Goal: Book appointment/travel/reservation

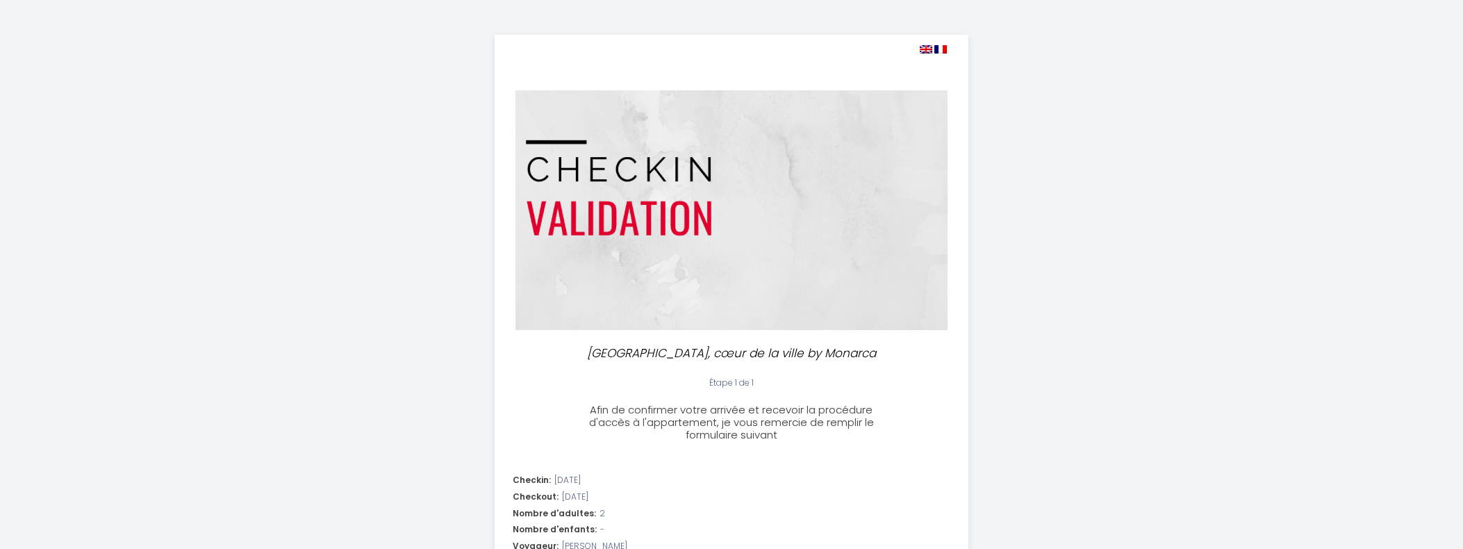
select select
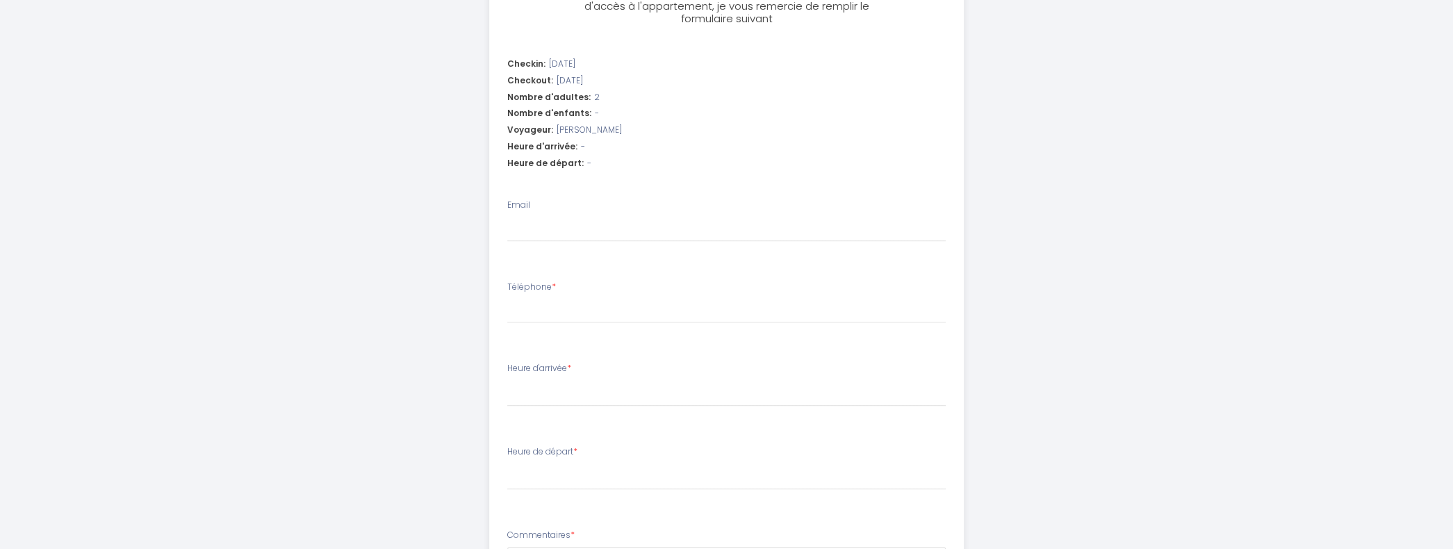
scroll to position [417, 0]
click at [601, 220] on input "Email" at bounding box center [726, 228] width 438 height 25
type input "[EMAIL_ADDRESS][DOMAIN_NAME]"
type input "01785506857"
select select
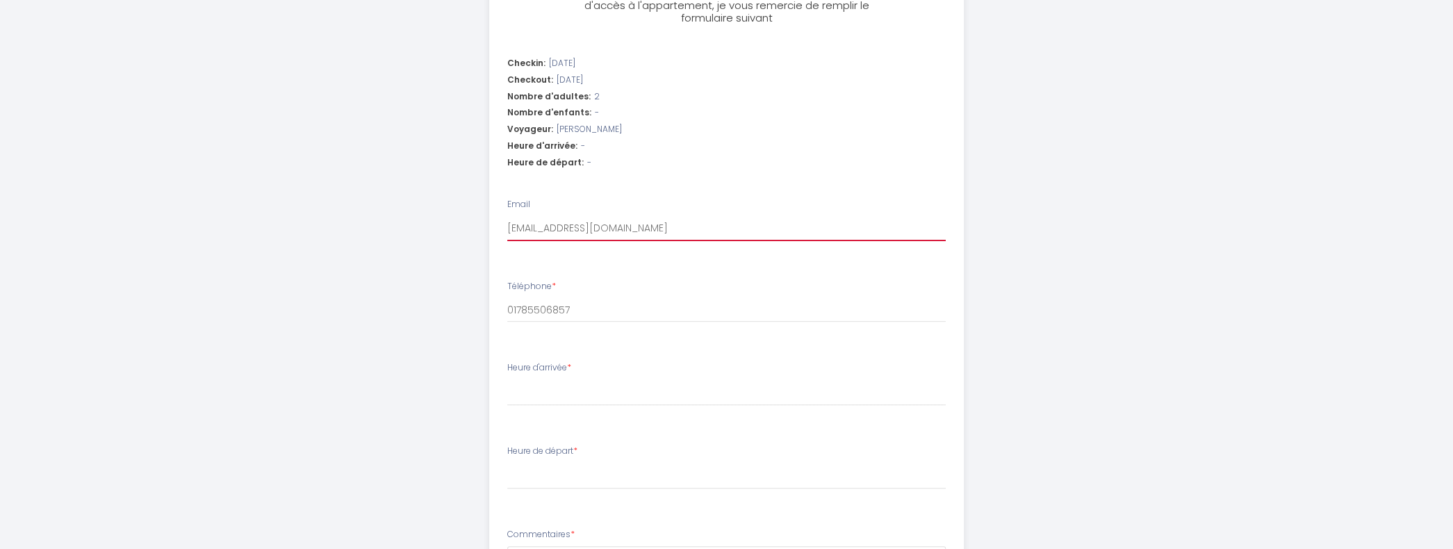
select select
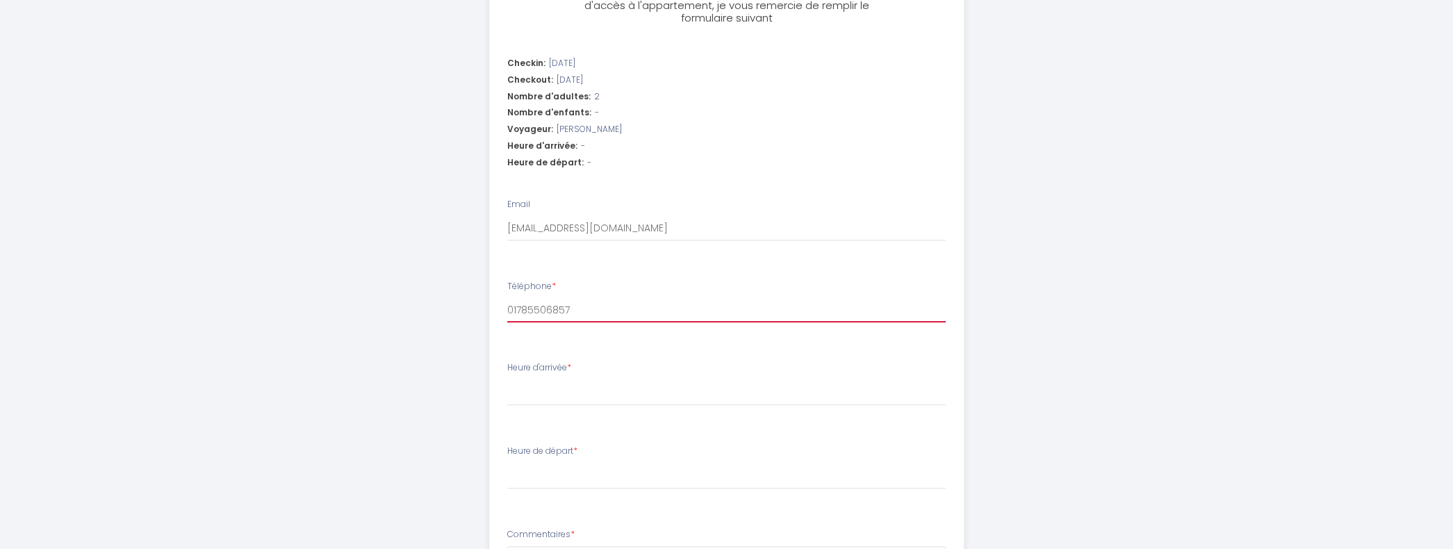
click at [509, 313] on input "01785506857" at bounding box center [726, 309] width 438 height 25
type input "[PHONE_NUMBER]"
select select
type input "[PHONE_NUMBER]"
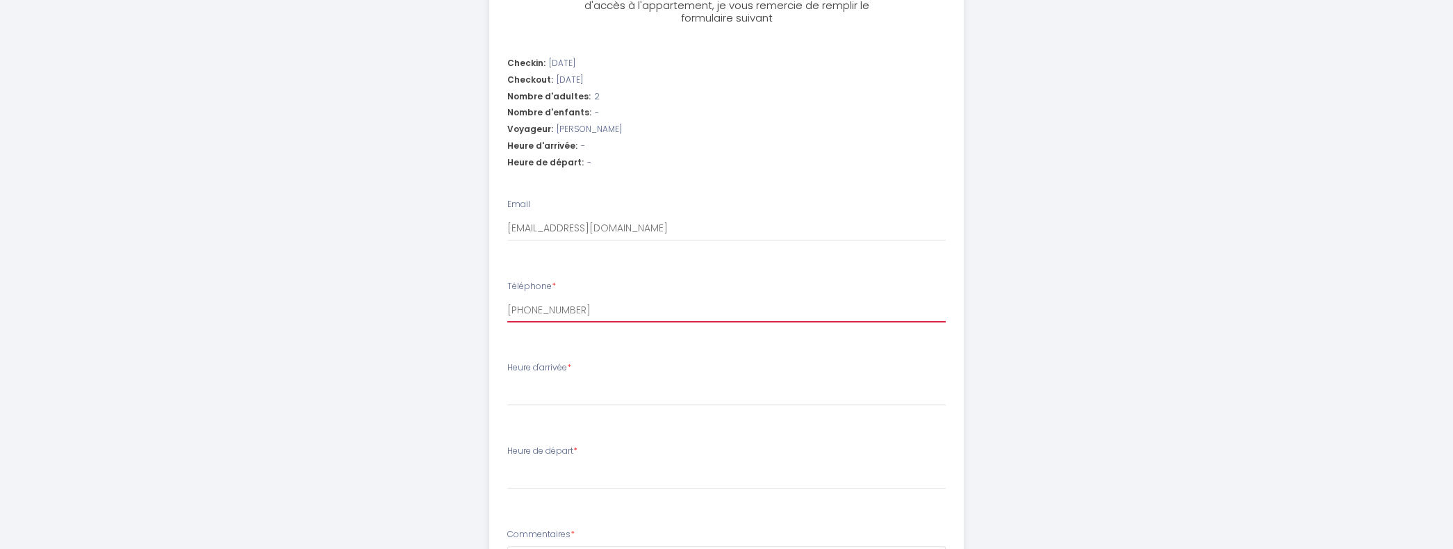
select select
type input "[PHONE_NUMBER]"
select select
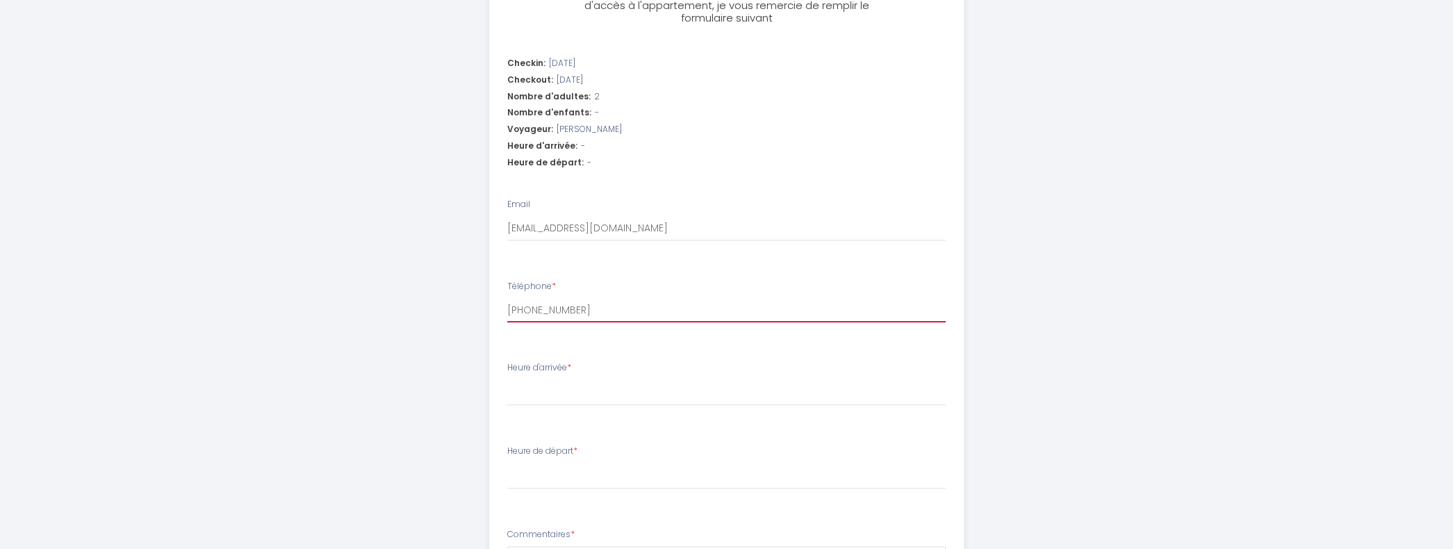
type input "[PHONE_NUMBER]"
select select
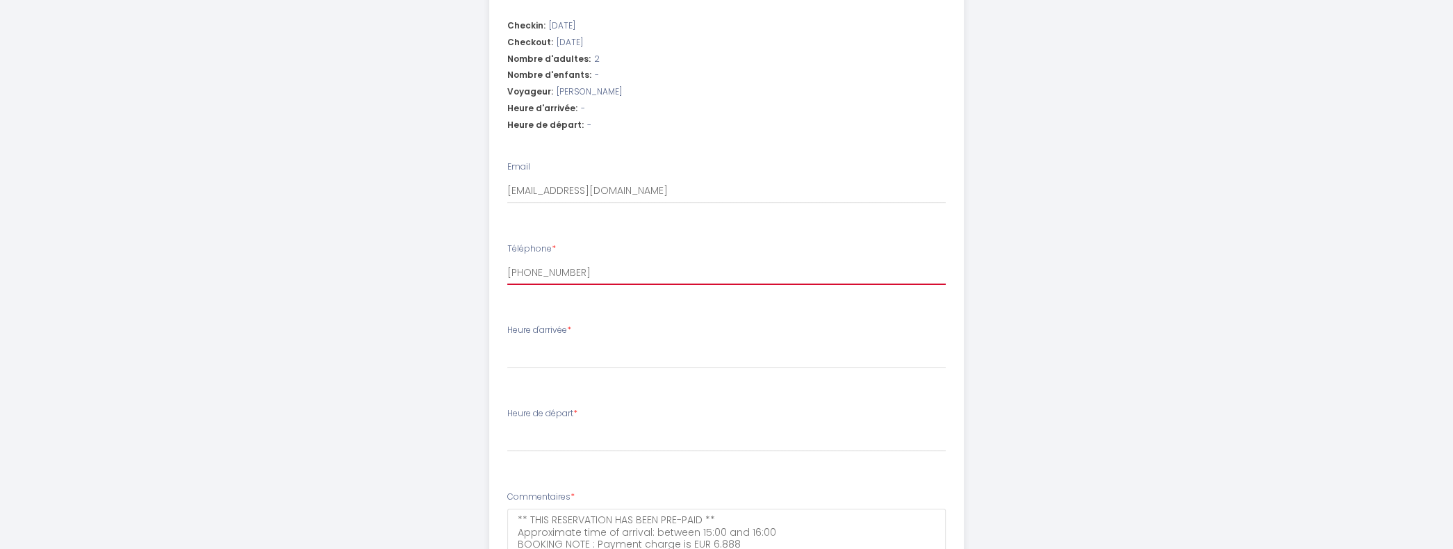
scroll to position [486, 0]
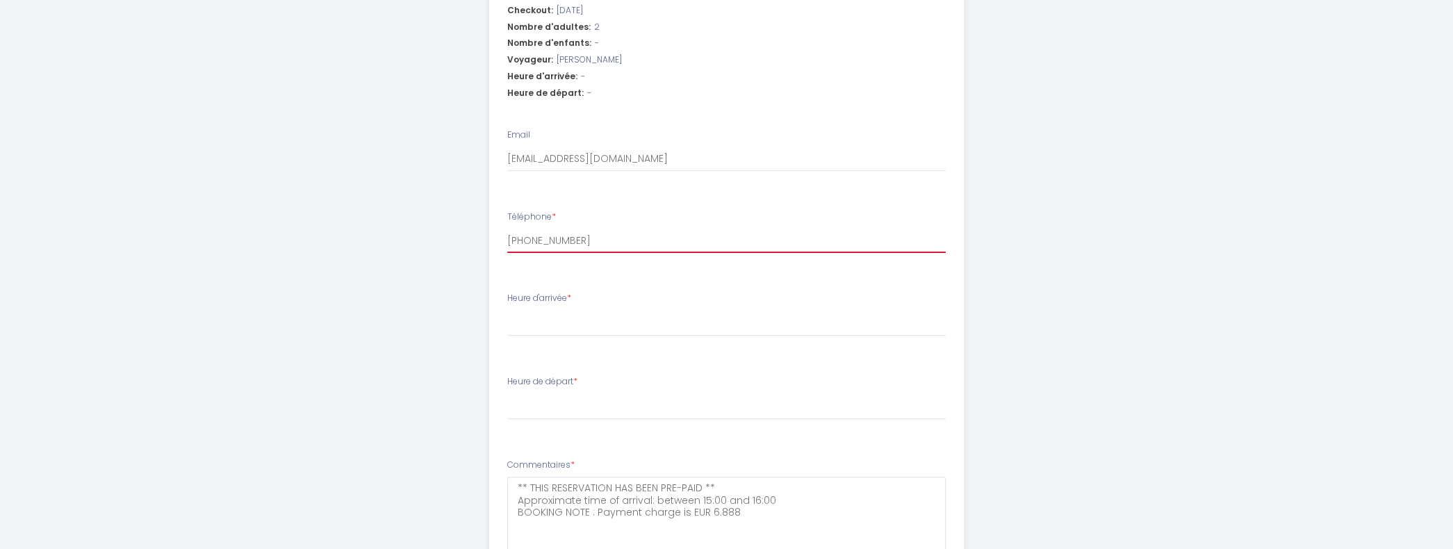
type input "[PHONE_NUMBER]"
click at [1055, 241] on div "[GEOGRAPHIC_DATA], cœur de la ville by [PERSON_NAME] Étape 1 de 1 Afin de confi…" at bounding box center [726, 97] width 711 height 1167
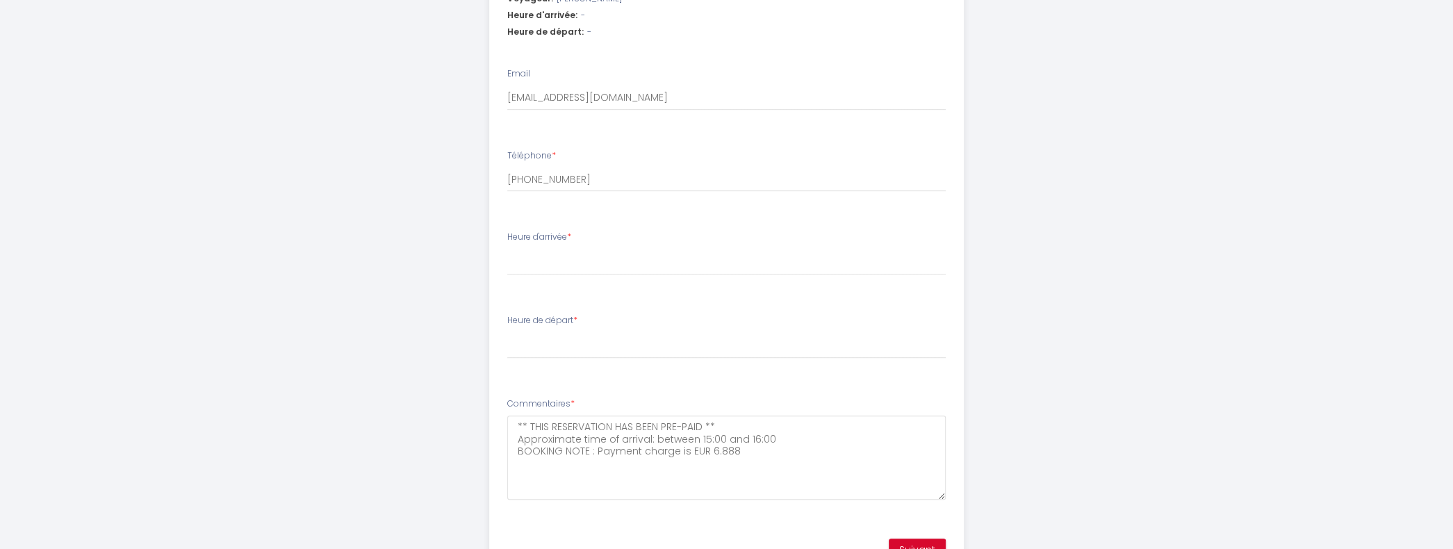
scroll to position [547, 0]
drag, startPoint x: 509, startPoint y: 142, endPoint x: 575, endPoint y: 352, distance: 220.8
click at [575, 352] on ul "Checkin: [DATE] Checkout: [DATE] Nombre d'adultes: 2 Nombre d'enfants: - Voyage…" at bounding box center [726, 220] width 473 height 604
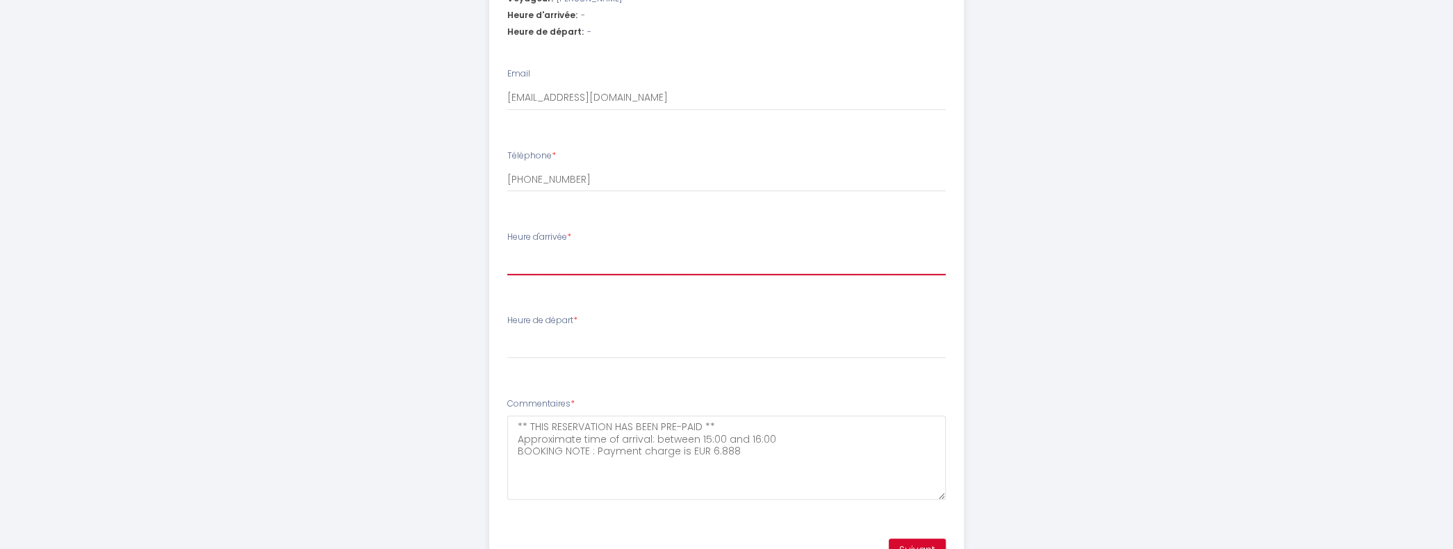
click at [617, 251] on select "15:00 15:30 16:00 16:30 17:00 17:30 18:00 18:30 19:00 19:30 20:00 20:30 21:00" at bounding box center [726, 262] width 438 height 26
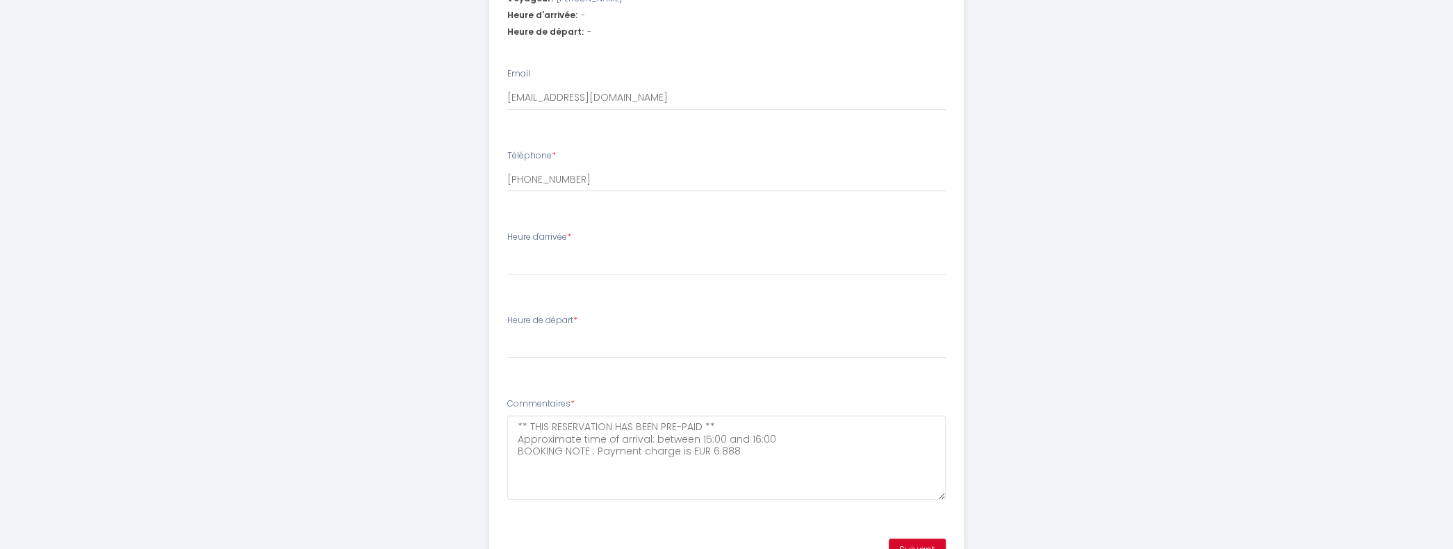
click at [975, 222] on div "[GEOGRAPHIC_DATA], cœur de la ville by [PERSON_NAME] Étape 1 de 1 Afin de confi…" at bounding box center [726, 36] width 711 height 1167
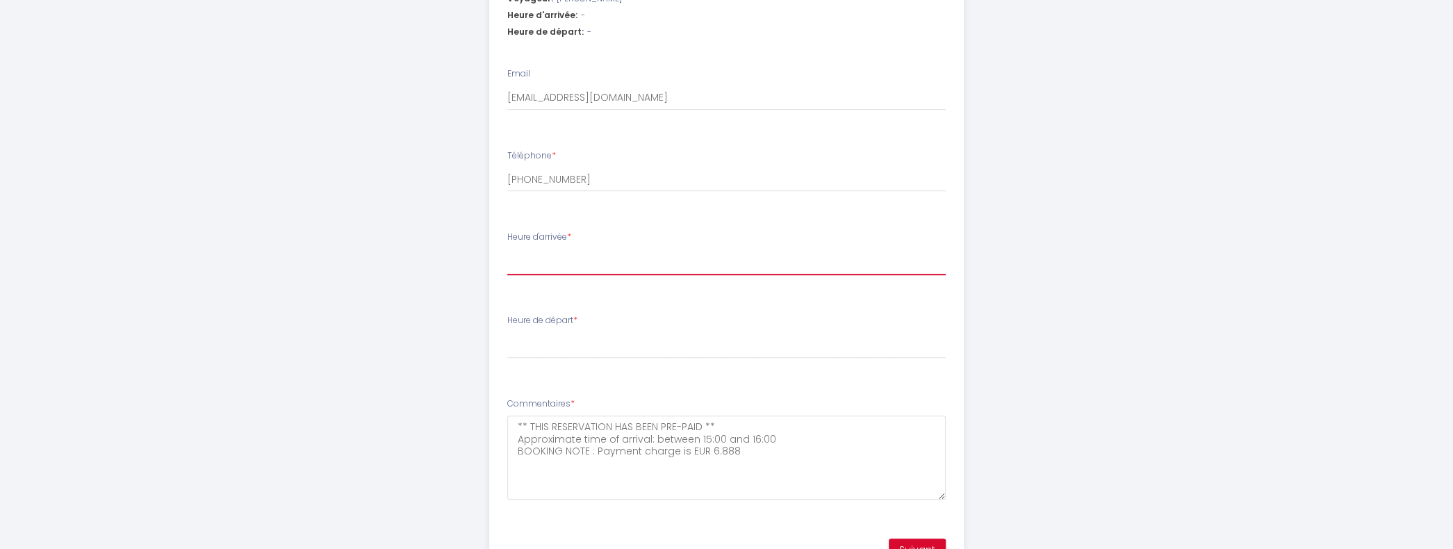
click at [549, 256] on select "15:00 15:30 16:00 16:30 17:00 17:30 18:00 18:30 19:00 19:30 20:00 20:30 21:00" at bounding box center [726, 262] width 438 height 26
select select "15:30"
click at [507, 249] on select "15:00 15:30 16:00 16:30 17:00 17:30 18:00 18:30 19:00 19:30 20:00 20:30 21:00" at bounding box center [726, 262] width 438 height 26
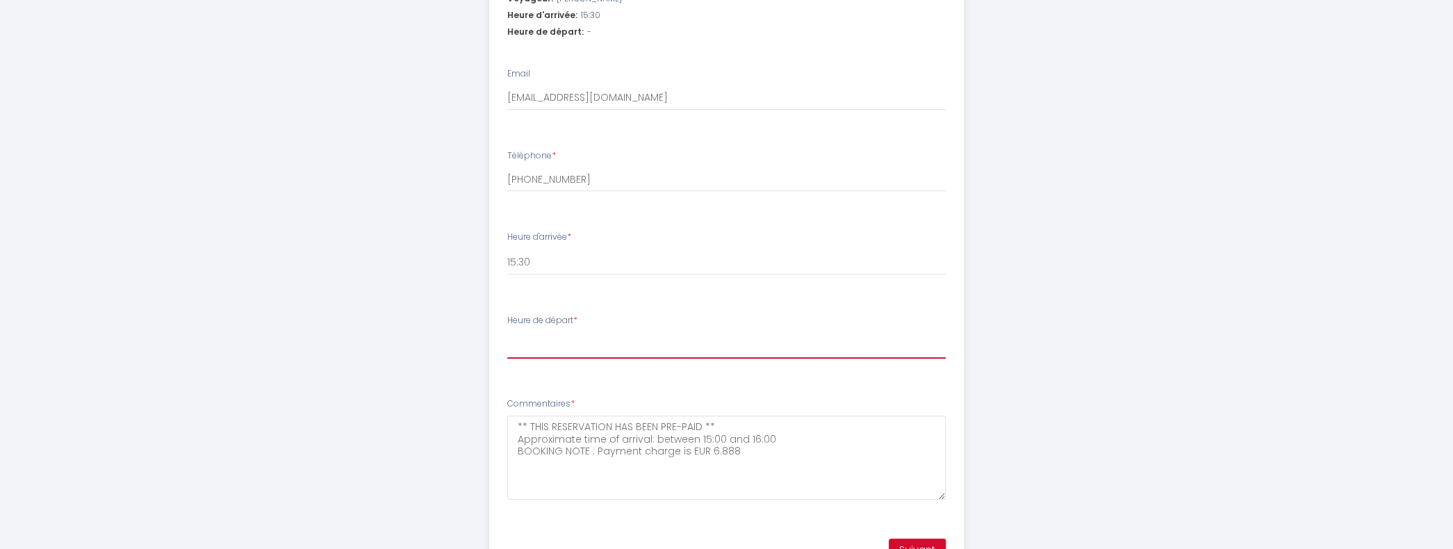
click at [569, 349] on select "00:00 00:30 01:00 01:30 02:00 02:30 03:00 03:30 04:00 04:30 05:00 05:30 06:00 0…" at bounding box center [726, 345] width 438 height 26
select select "10:00"
click at [507, 332] on select "00:00 00:30 01:00 01:30 02:00 02:30 03:00 03:30 04:00 04:30 05:00 05:30 06:00 0…" at bounding box center [726, 345] width 438 height 26
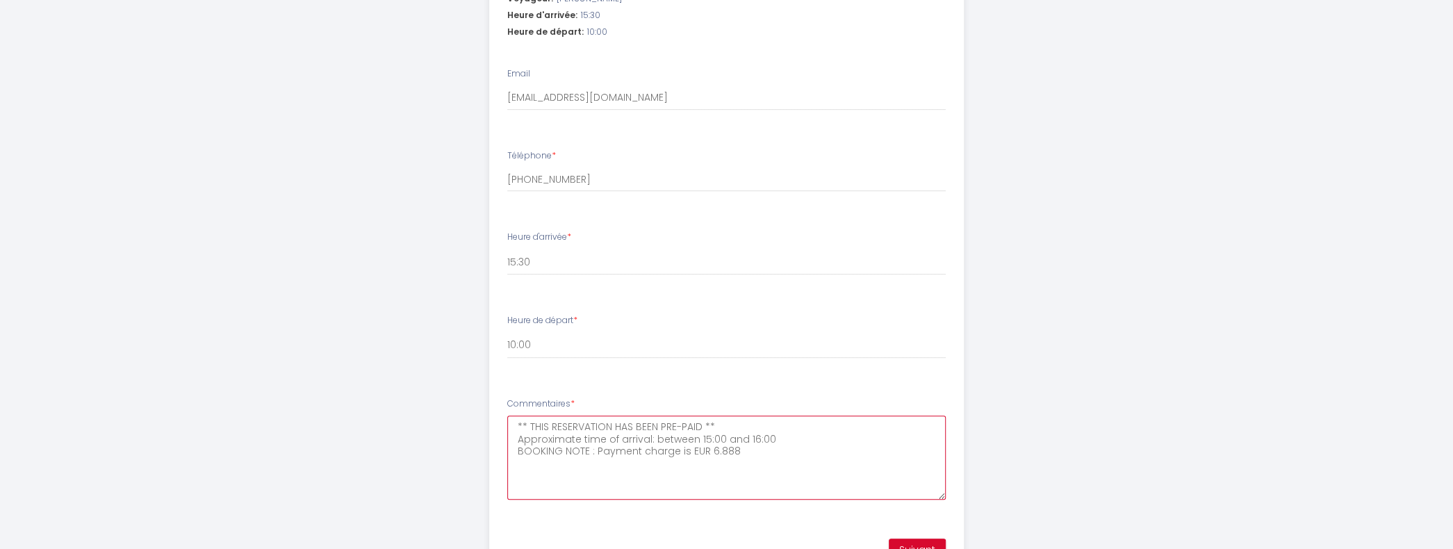
click at [632, 468] on textarea "** THIS RESERVATION HAS BEEN PRE-PAID ** Approximate time of arrival: between 1…" at bounding box center [726, 457] width 438 height 84
click at [763, 468] on textarea "** THIS RESERVATION HAS BEEN PRE-PAID ** Approximate time of arrival: between 1…" at bounding box center [726, 457] width 438 height 84
drag, startPoint x: 759, startPoint y: 459, endPoint x: 513, endPoint y: 474, distance: 246.4
click at [513, 474] on textarea "** THIS RESERVATION HAS BEEN PRE-PAID ** Approximate time of arrival: between 1…" at bounding box center [726, 457] width 438 height 84
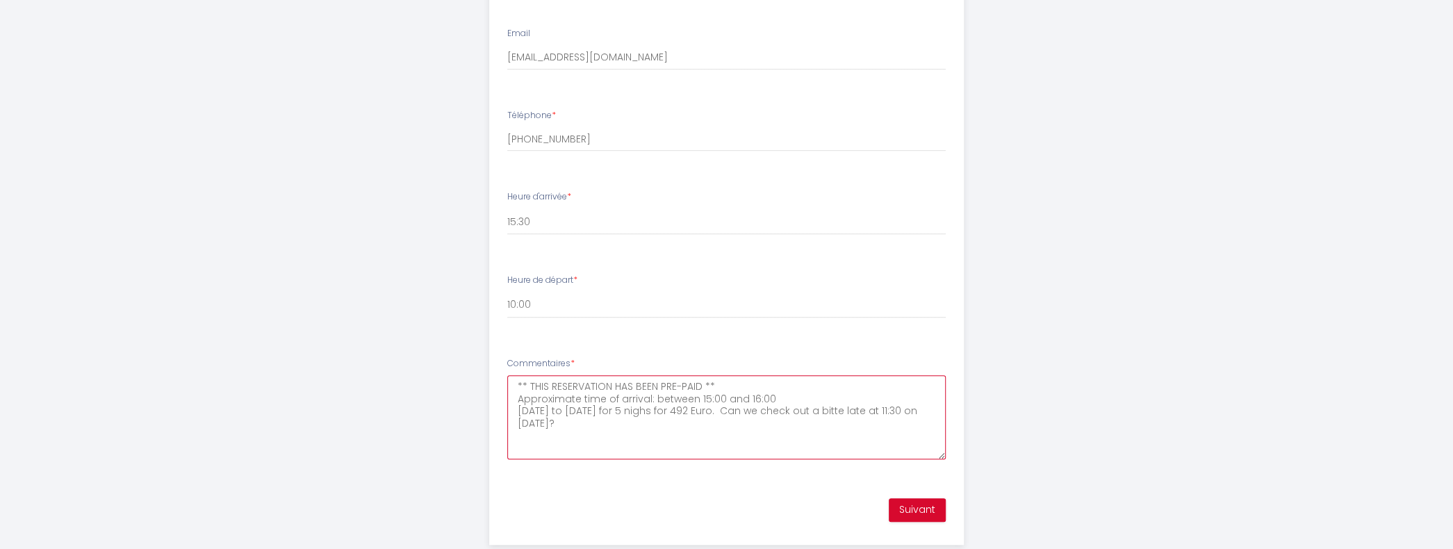
scroll to position [617, 0]
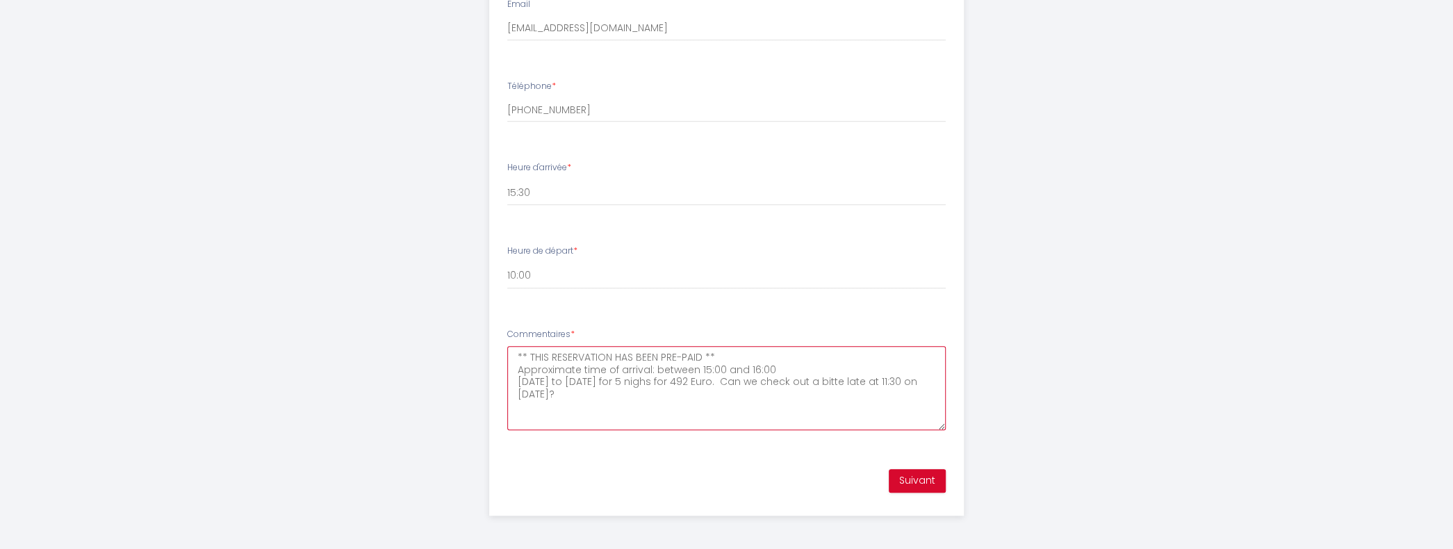
type textarea "** THIS RESERVATION HAS BEEN PRE-PAID ** Approximate time of arrival: between 1…"
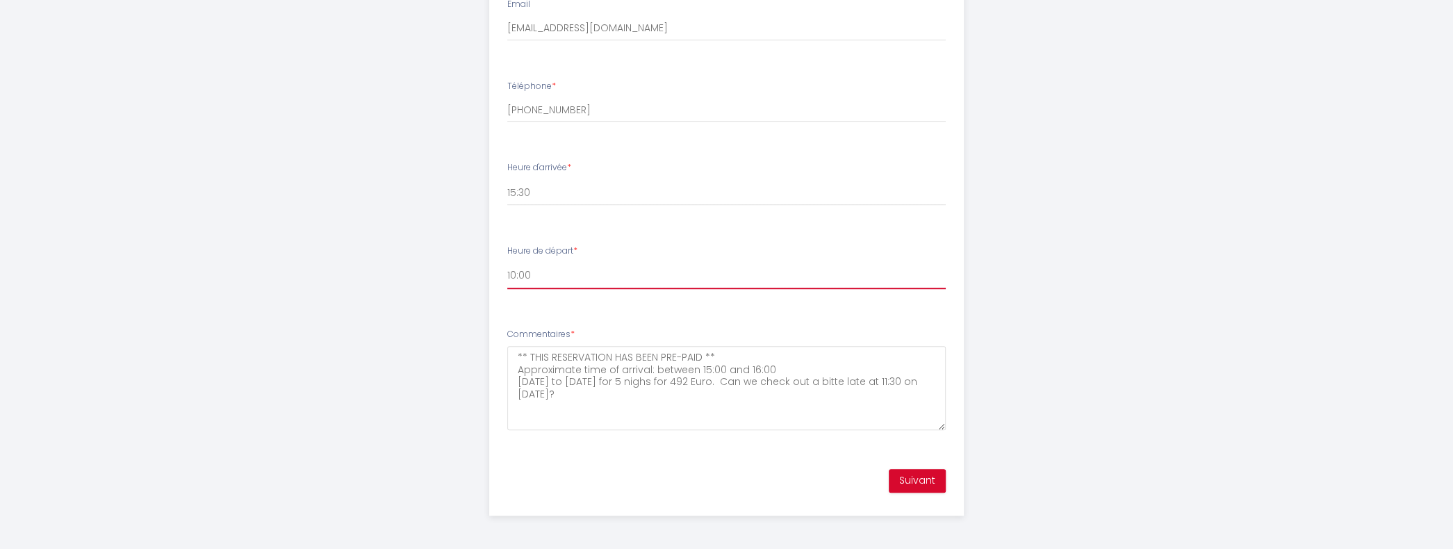
click at [624, 284] on select "00:00 00:30 01:00 01:30 02:00 02:30 03:00 03:30 04:00 04:30 05:00 05:30 06:00 0…" at bounding box center [726, 276] width 438 height 26
click at [916, 484] on button "Suivant" at bounding box center [917, 481] width 57 height 24
